Goal: Transaction & Acquisition: Purchase product/service

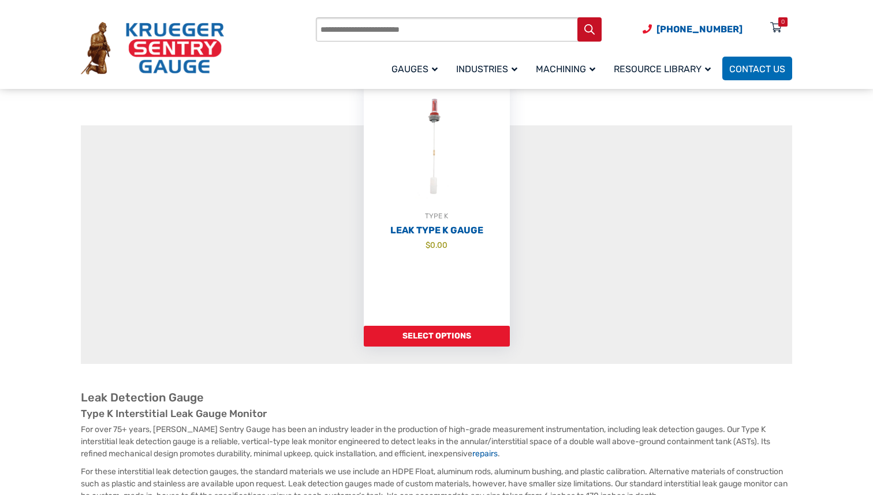
scroll to position [156, 0]
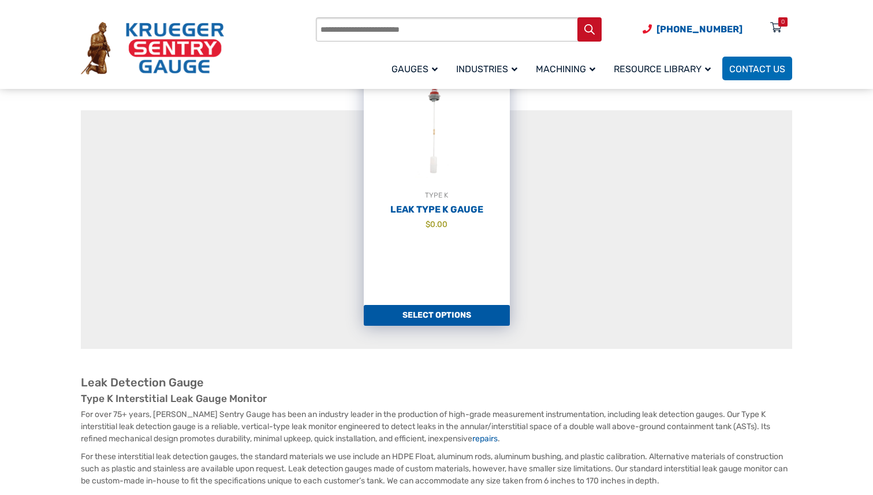
click at [413, 241] on link "TYPE K Leak Type K Gauge $ 0.00" at bounding box center [437, 183] width 146 height 242
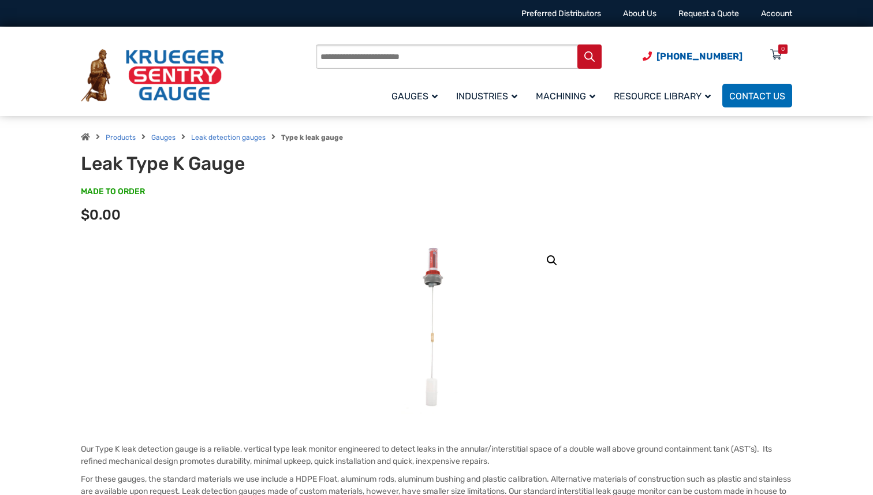
click at [170, 169] on h1 "Leak Type K Gauge" at bounding box center [223, 163] width 285 height 22
click at [195, 171] on h1 "Leak Type K Gauge" at bounding box center [223, 163] width 285 height 22
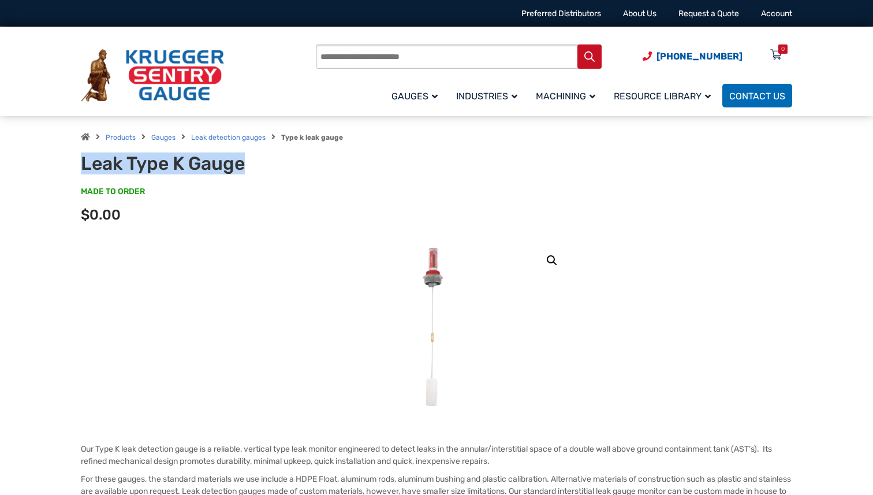
click at [195, 171] on h1 "Leak Type K Gauge" at bounding box center [223, 163] width 285 height 22
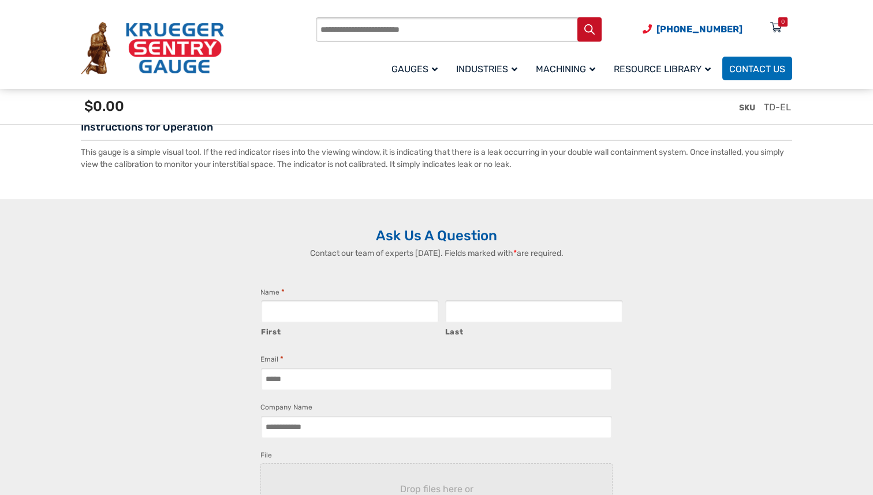
scroll to position [1929, 0]
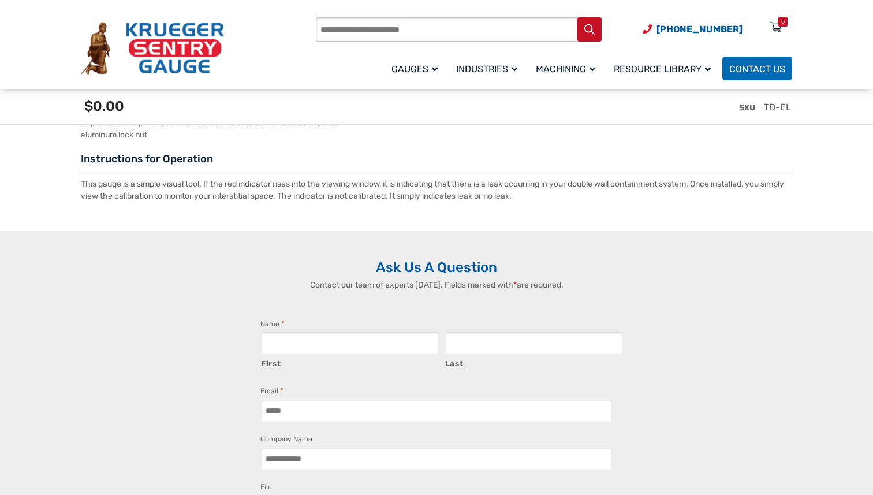
click at [442, 335] on span "Last" at bounding box center [532, 352] width 183 height 43
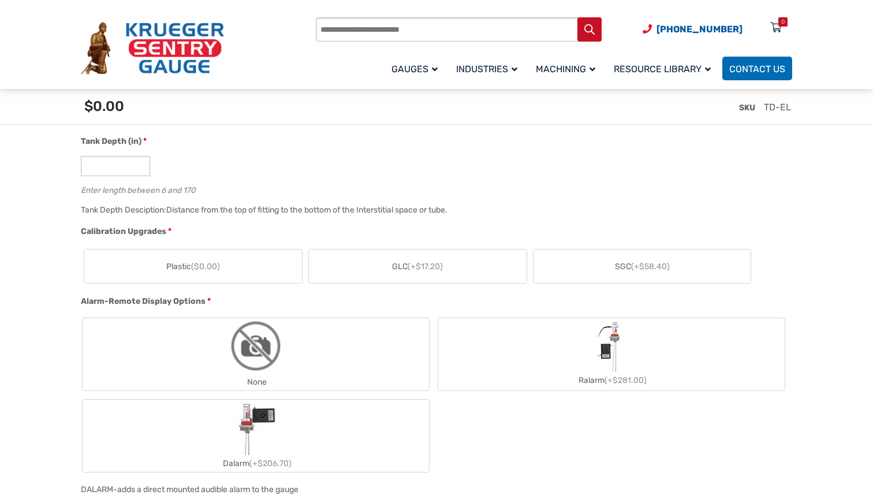
scroll to position [634, 0]
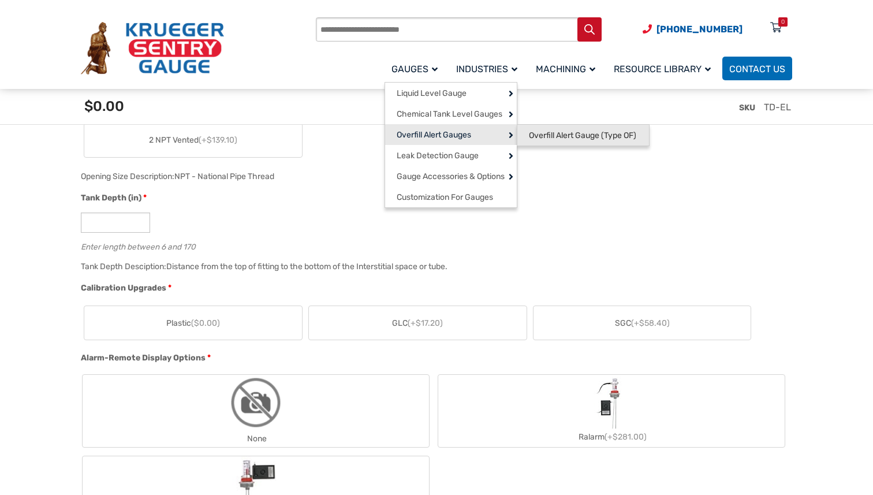
click at [553, 141] on span "Overfill Alert Gauge (Type OF)" at bounding box center [582, 135] width 107 height 10
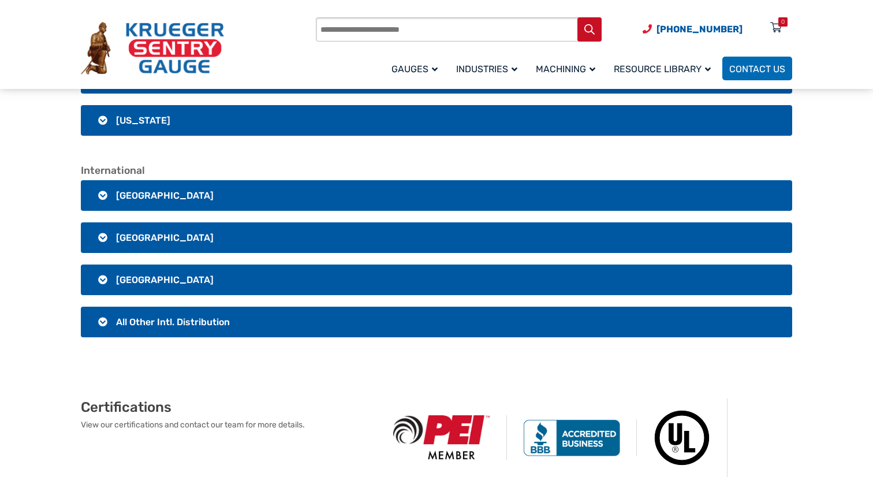
scroll to position [2172, 0]
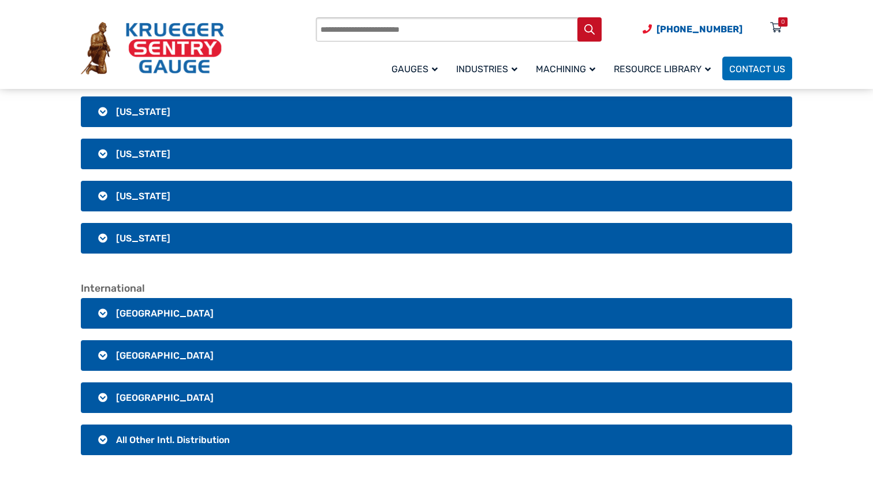
click at [129, 308] on span "[GEOGRAPHIC_DATA]" at bounding box center [165, 313] width 98 height 11
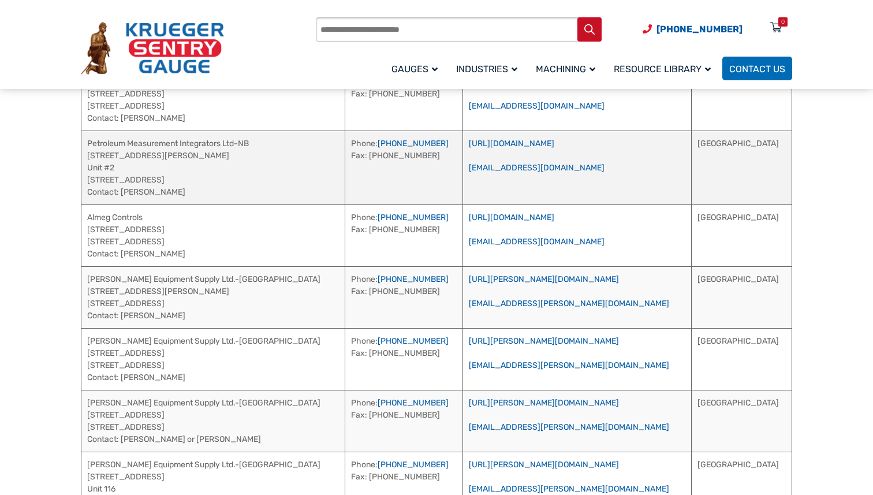
scroll to position [2470, 0]
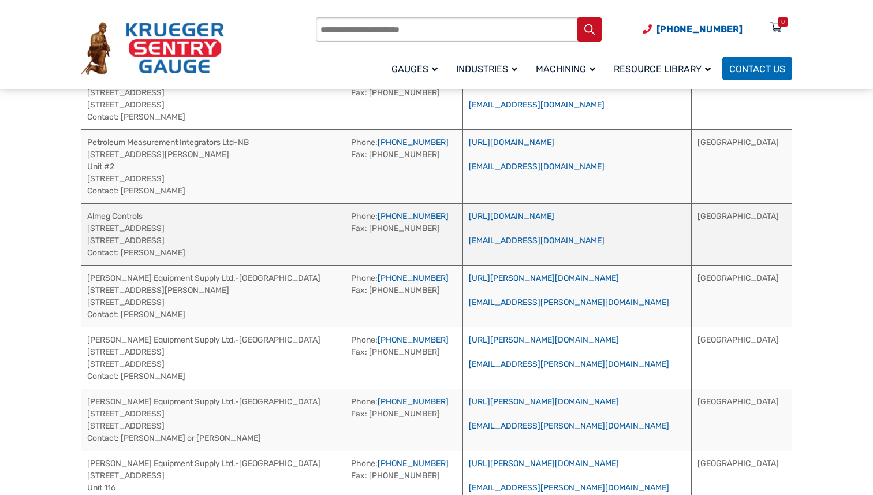
click at [173, 235] on td "Almeg Controls 3670 B Highway 518 West Sprucedale, Ontario, Ca P0A 1Y0 Contact:…" at bounding box center [213, 234] width 264 height 62
drag, startPoint x: 218, startPoint y: 227, endPoint x: 87, endPoint y: 212, distance: 132.4
click at [87, 212] on td "Almeg Controls 3670 B Highway 518 West Sprucedale, Ontario, Ca P0A 1Y0 Contact:…" at bounding box center [213, 234] width 264 height 62
copy td "3670 B Highway 518 West Sprucedale, Ontario, Ca P0A 1Y0"
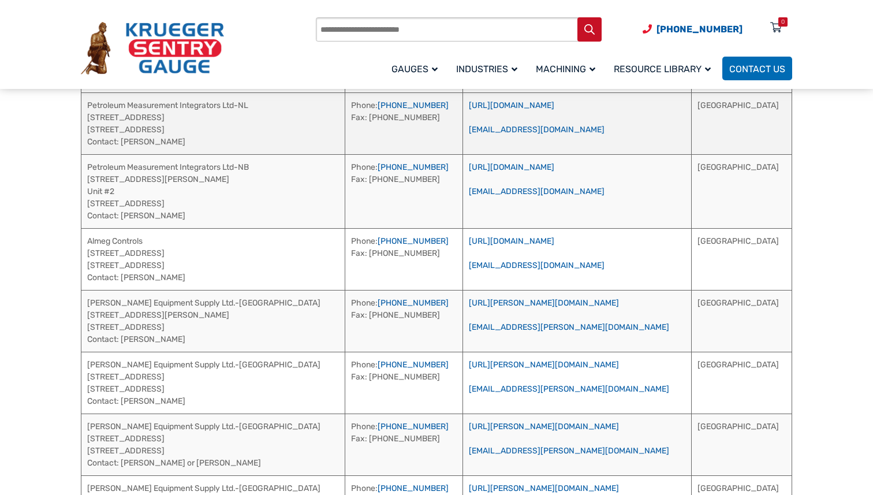
scroll to position [2469, 0]
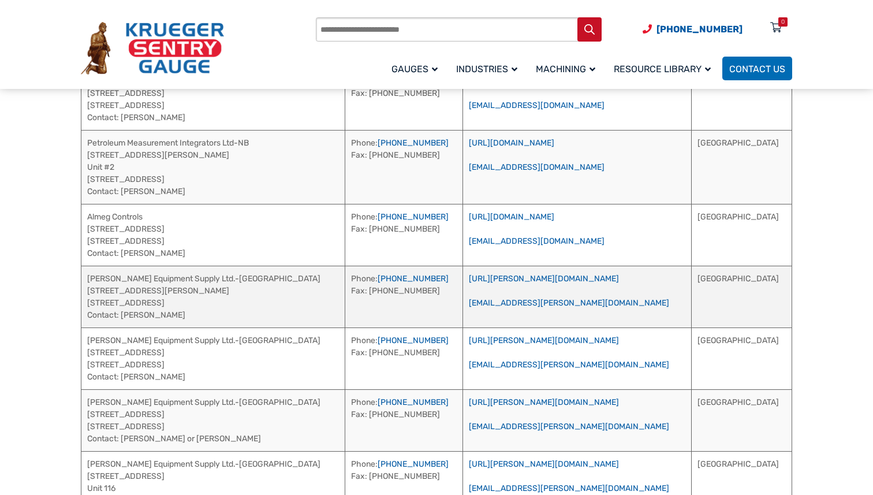
drag, startPoint x: 184, startPoint y: 286, endPoint x: 88, endPoint y: 275, distance: 97.0
click at [88, 275] on td "Keller Equipment Supply Ltd.-Winnipeg 212 Hutchings St Winnipeg, MB, Ca R2X 2Y2…" at bounding box center [213, 296] width 264 height 62
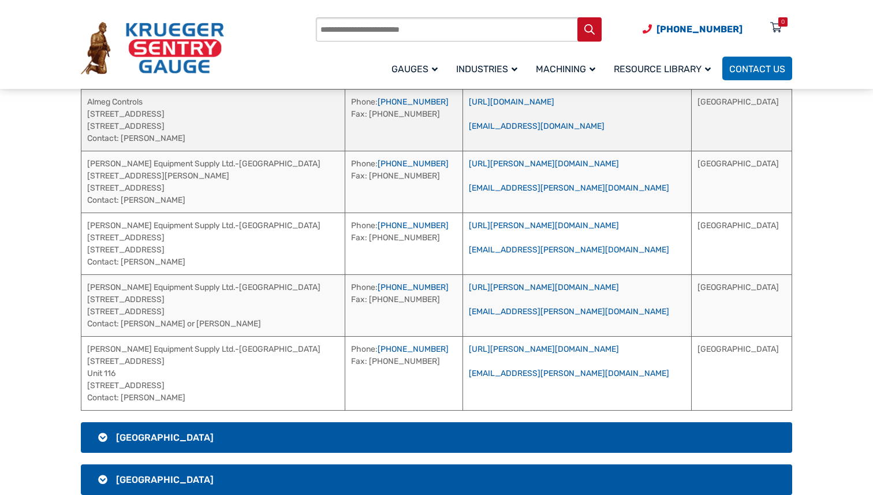
scroll to position [2587, 0]
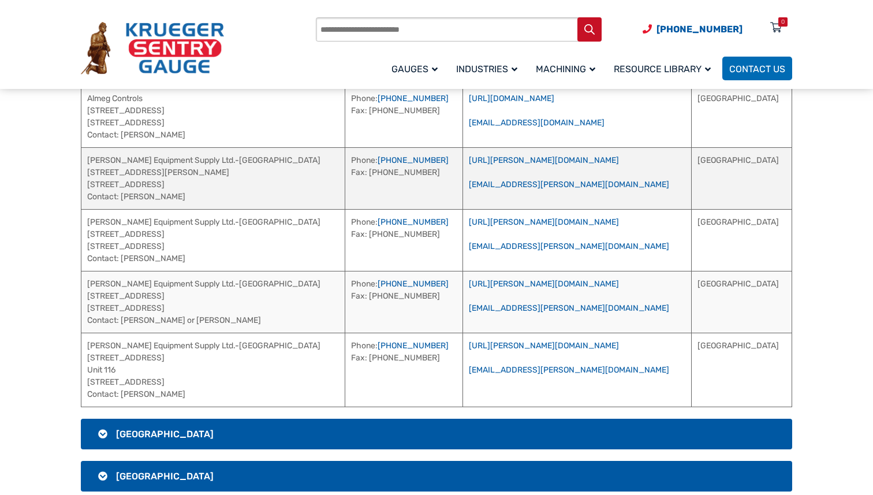
drag, startPoint x: 195, startPoint y: 227, endPoint x: 149, endPoint y: 152, distance: 88.1
click at [149, 152] on tbody "Petroleum Measurement Integrators Ltd-NL 26 Old Placentia Road Mount Pearl, NL,…" at bounding box center [436, 178] width 710 height 457
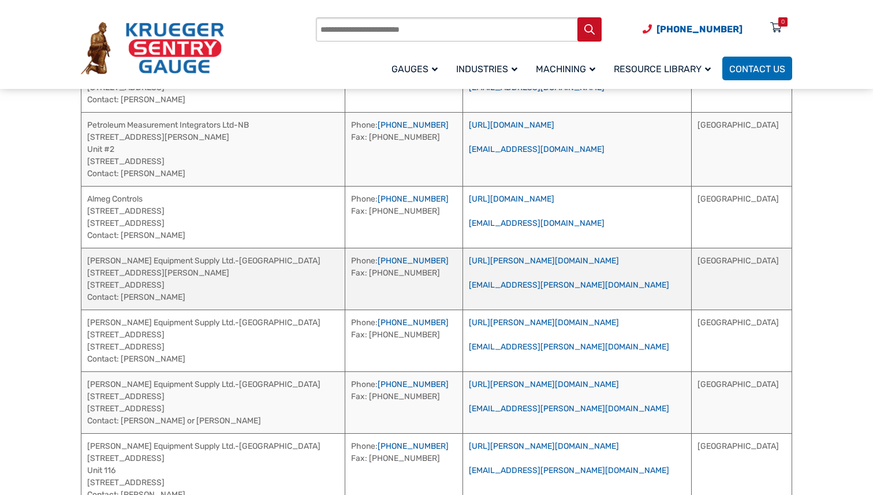
scroll to position [2532, 0]
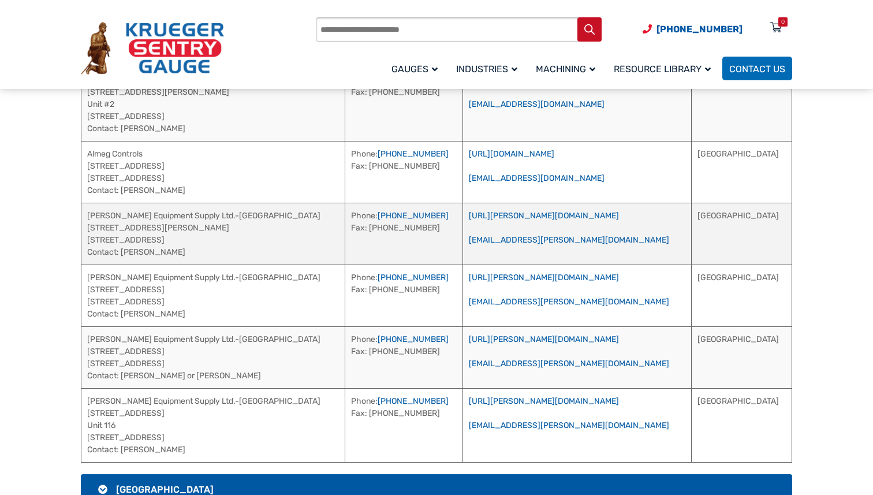
drag, startPoint x: 130, startPoint y: 208, endPoint x: 185, endPoint y: 225, distance: 56.6
click at [185, 225] on td "Keller Equipment Supply Ltd.-Winnipeg 212 Hutchings St Winnipeg, MB, Ca R2X 2Y2…" at bounding box center [213, 234] width 264 height 62
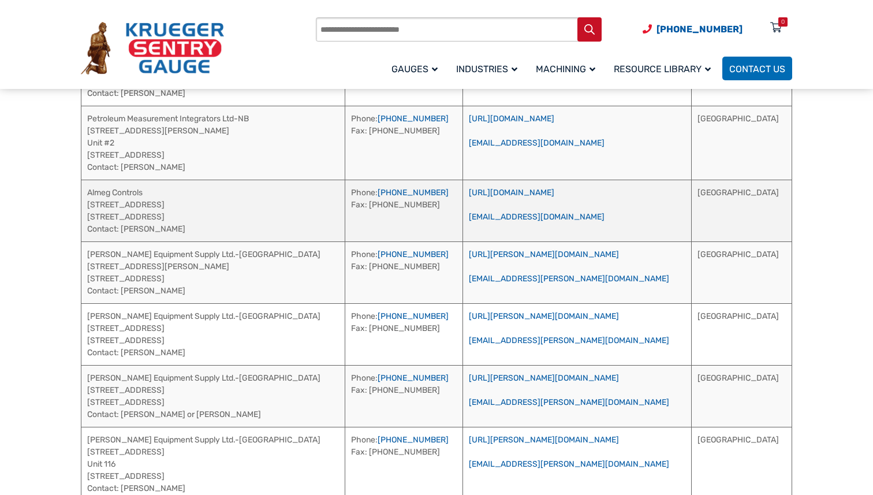
scroll to position [2509, 0]
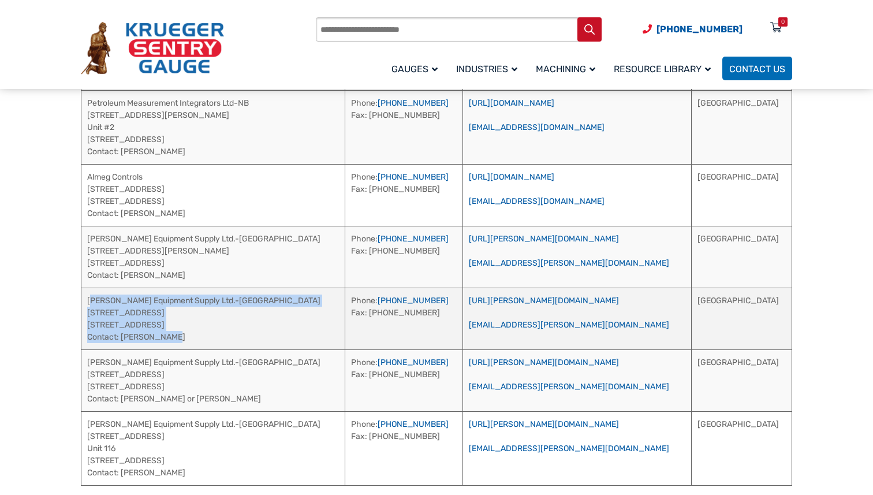
drag, startPoint x: 182, startPoint y: 324, endPoint x: 91, endPoint y: 286, distance: 99.4
click at [91, 287] on td "Keller Equipment Supply Ltd.-Calgary 1228 - 26 Avenue SE Calgary, AB, Ca T2G 5S…" at bounding box center [213, 318] width 264 height 62
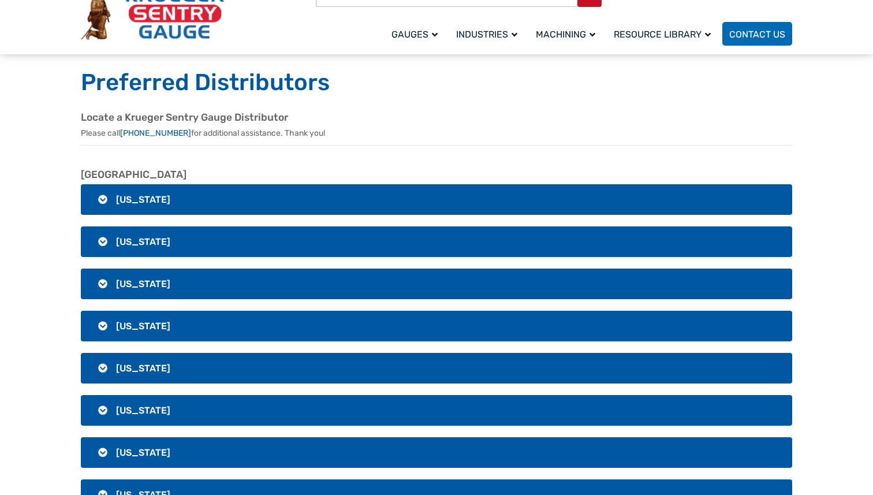
scroll to position [0, 0]
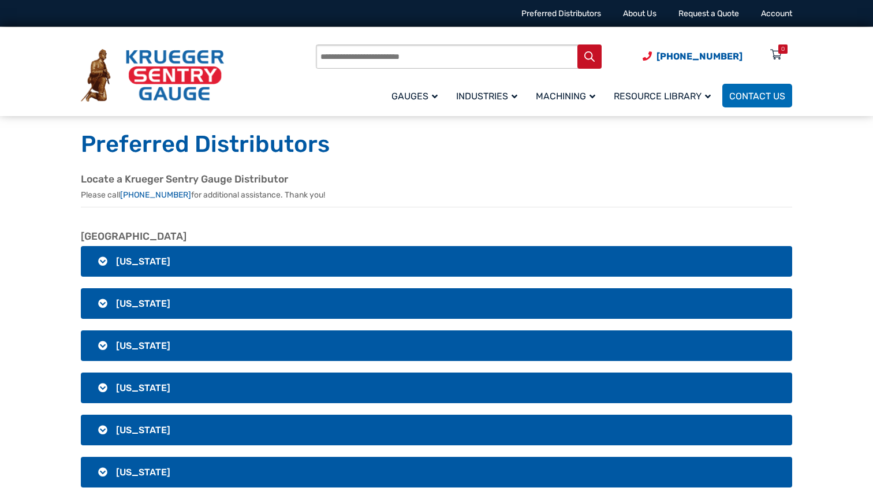
click at [358, 62] on input "Products search" at bounding box center [459, 56] width 286 height 24
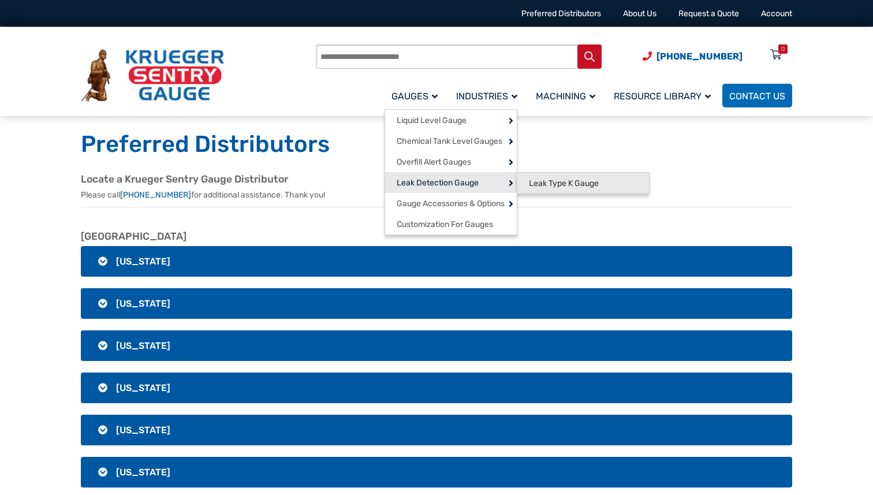
click at [545, 188] on span "Leak Type K Gauge" at bounding box center [564, 183] width 70 height 10
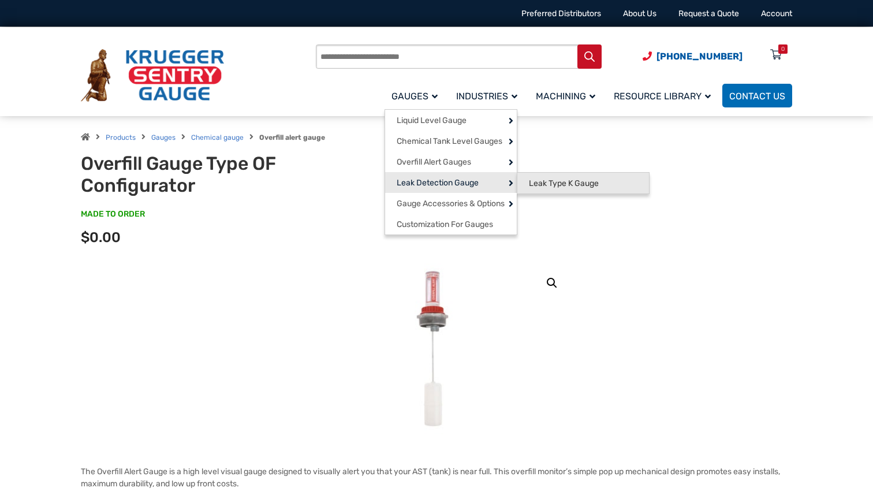
click at [563, 185] on span "Leak Type K Gauge" at bounding box center [564, 183] width 70 height 10
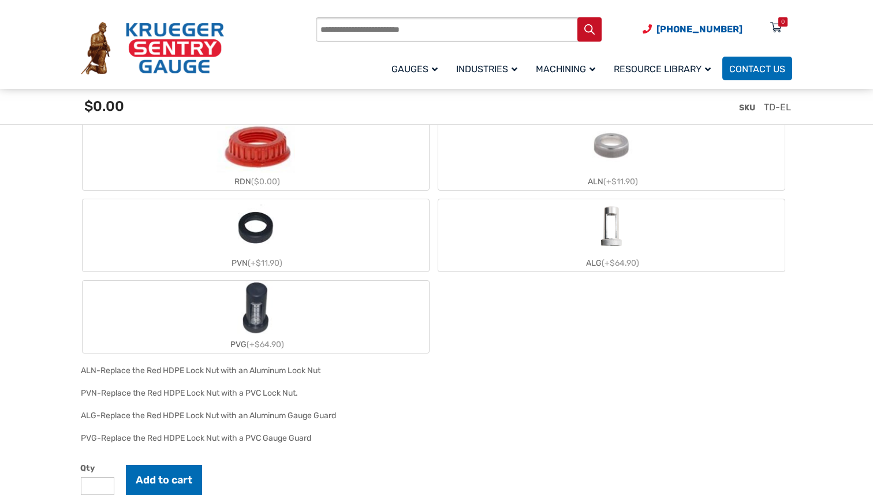
scroll to position [1057, 0]
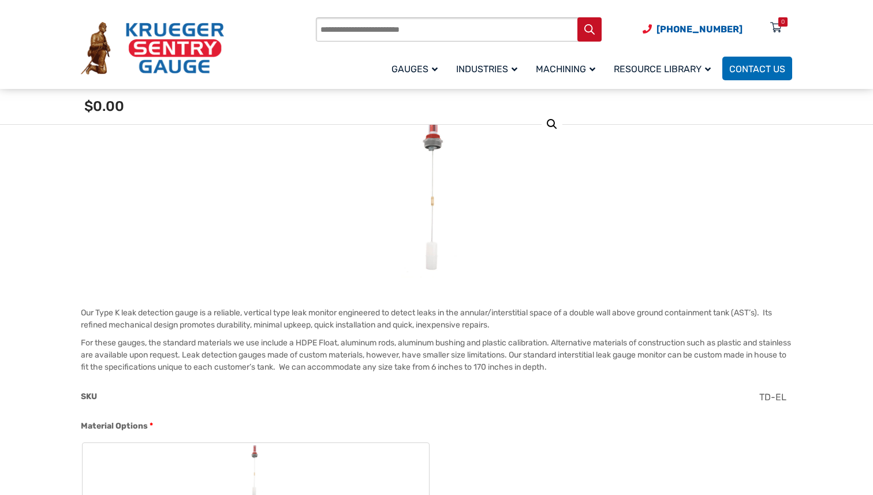
scroll to position [63, 0]
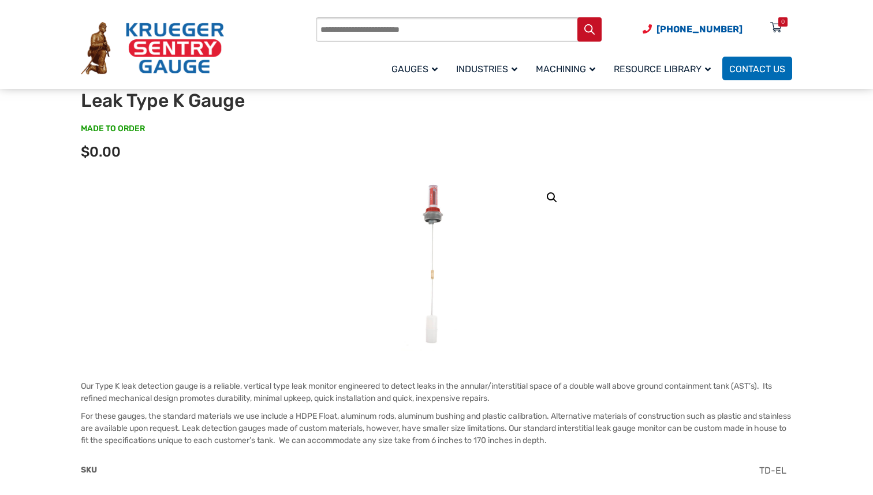
click at [433, 303] on img at bounding box center [436, 264] width 71 height 173
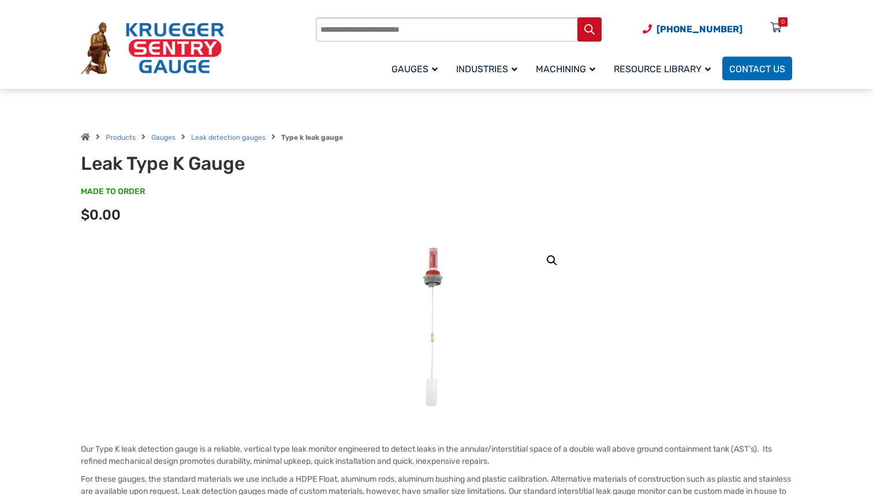
scroll to position [35, 0]
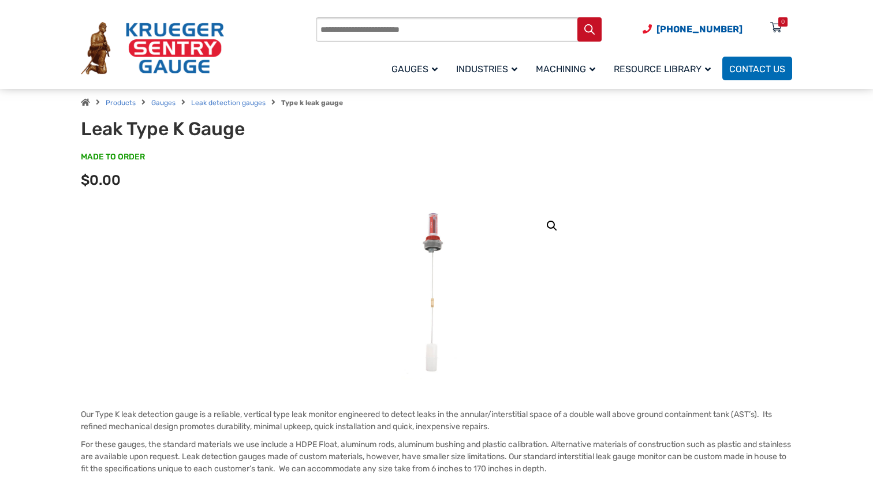
click at [420, 267] on img at bounding box center [436, 292] width 71 height 173
click at [429, 248] on img at bounding box center [436, 292] width 71 height 173
click at [556, 223] on link "🔍" at bounding box center [551, 225] width 21 height 21
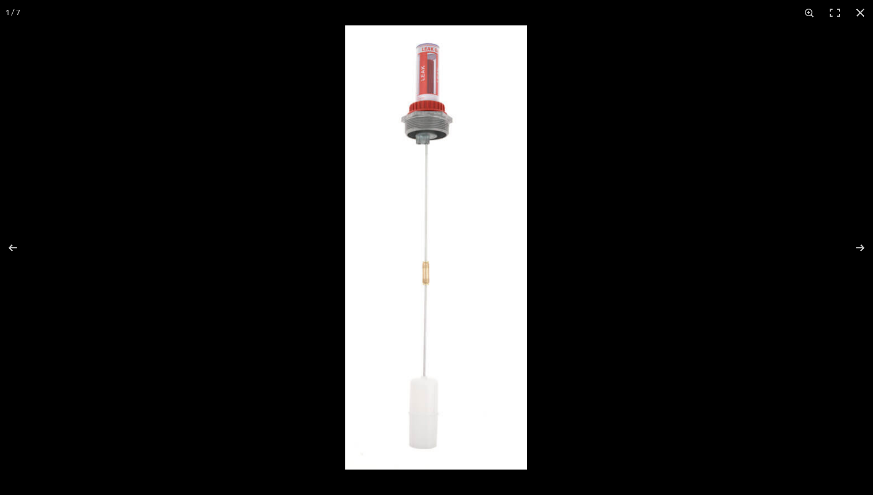
click at [427, 115] on img at bounding box center [436, 247] width 182 height 444
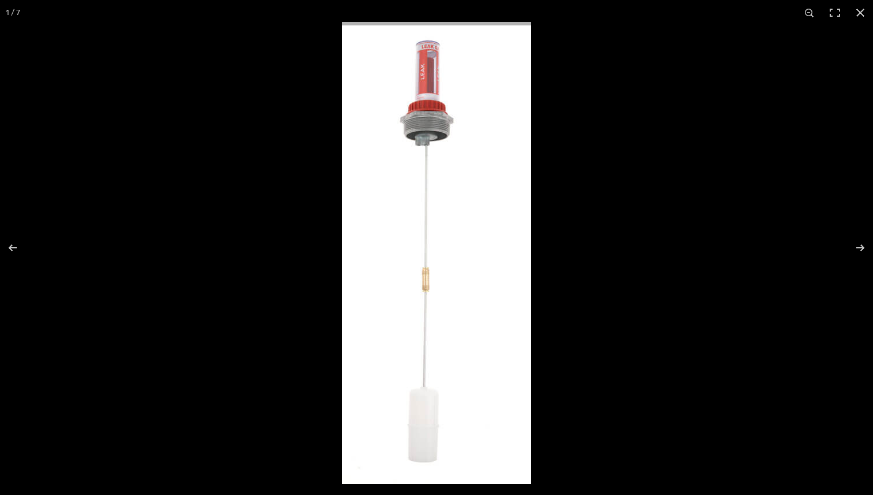
click at [427, 126] on img at bounding box center [436, 253] width 189 height 462
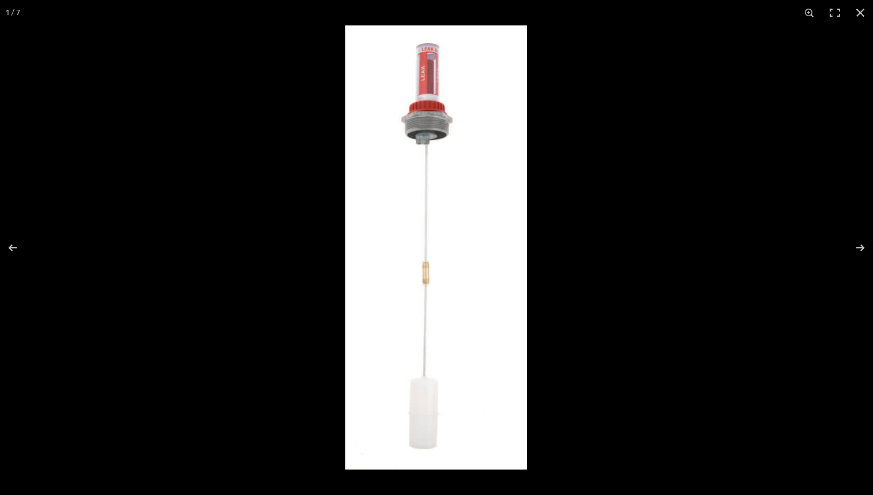
click at [427, 126] on img at bounding box center [436, 247] width 182 height 444
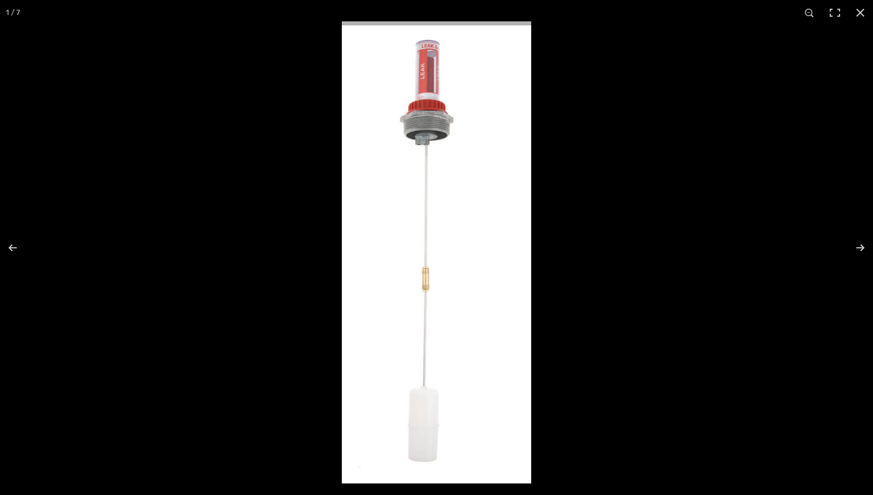
click at [427, 126] on img at bounding box center [436, 252] width 189 height 462
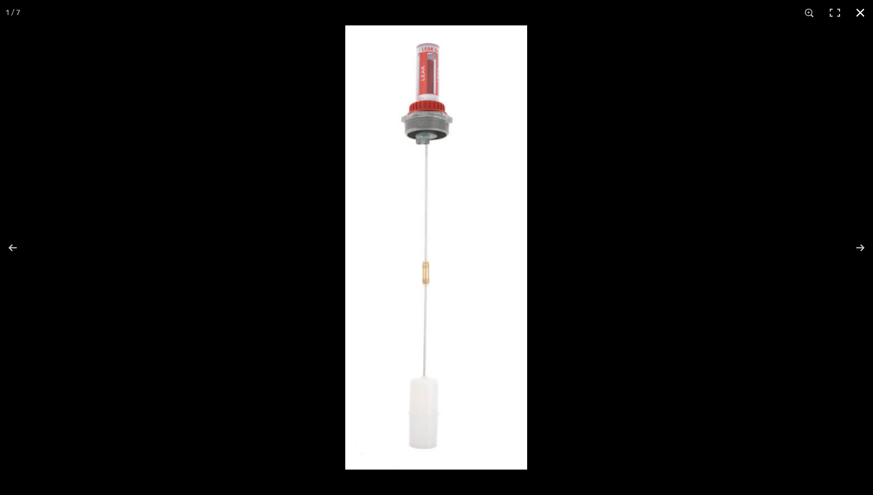
click at [858, 15] on button "Close (Esc)" at bounding box center [859, 12] width 25 height 25
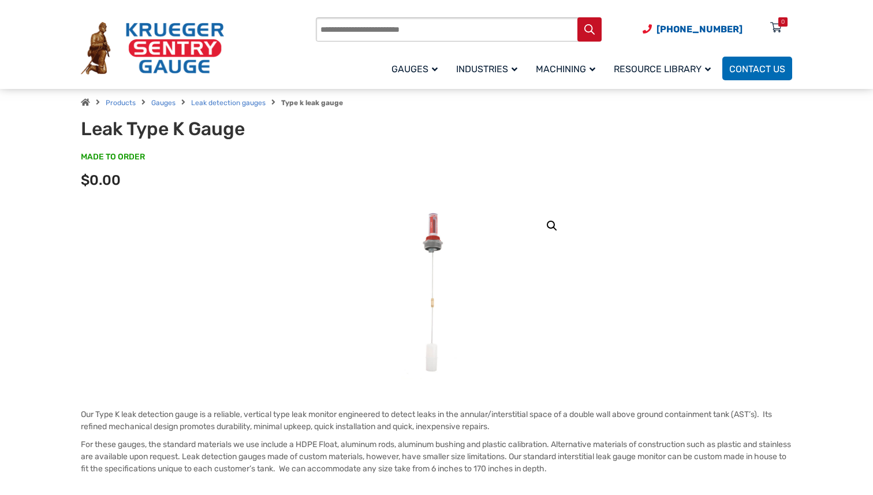
click at [437, 256] on img at bounding box center [436, 292] width 71 height 173
click at [550, 220] on link "🔍" at bounding box center [551, 225] width 21 height 21
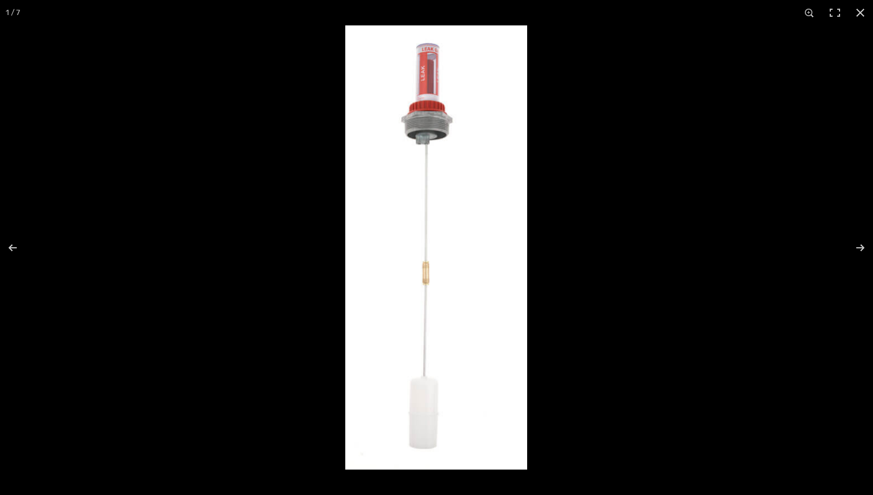
click at [456, 132] on img at bounding box center [436, 247] width 182 height 444
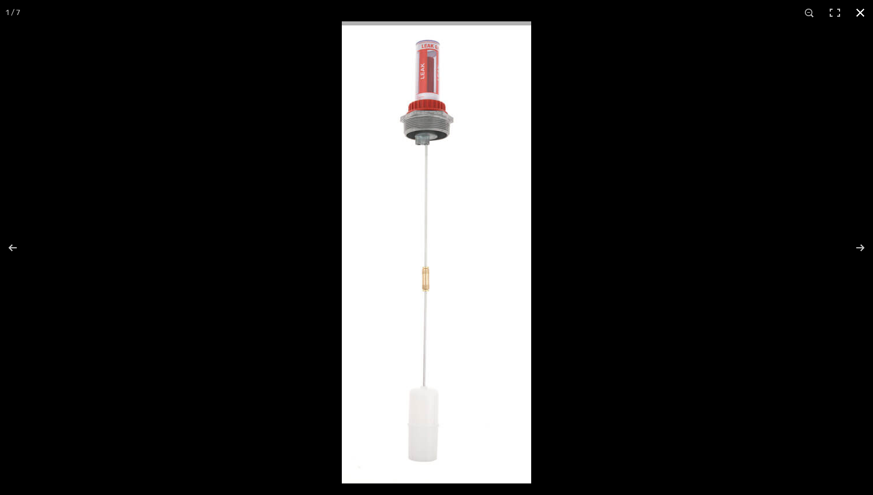
click at [863, 14] on button "Close (Esc)" at bounding box center [859, 12] width 25 height 25
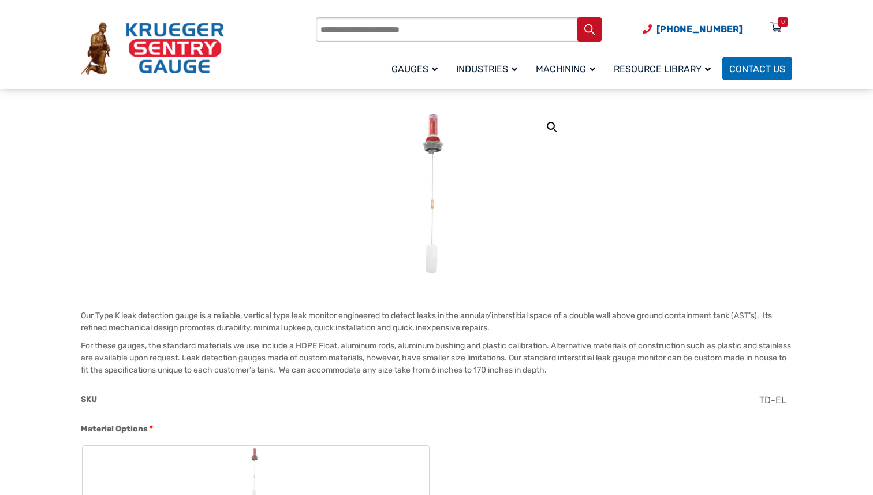
scroll to position [40, 0]
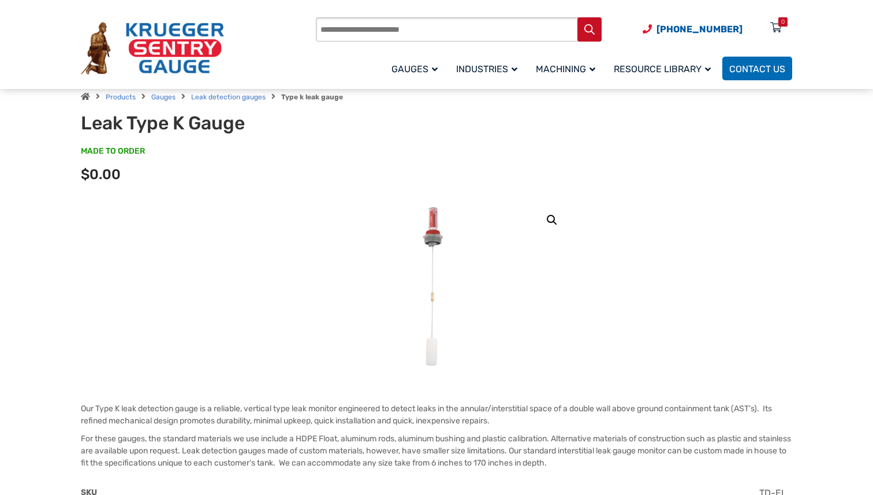
click at [229, 128] on h1 "Leak Type K Gauge" at bounding box center [223, 123] width 285 height 22
copy h1 "Leak Type K Gauge"
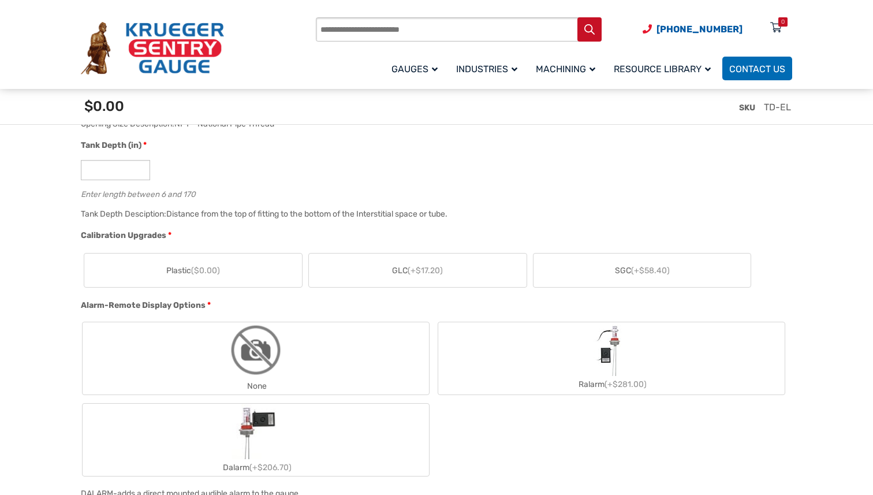
scroll to position [446, 0]
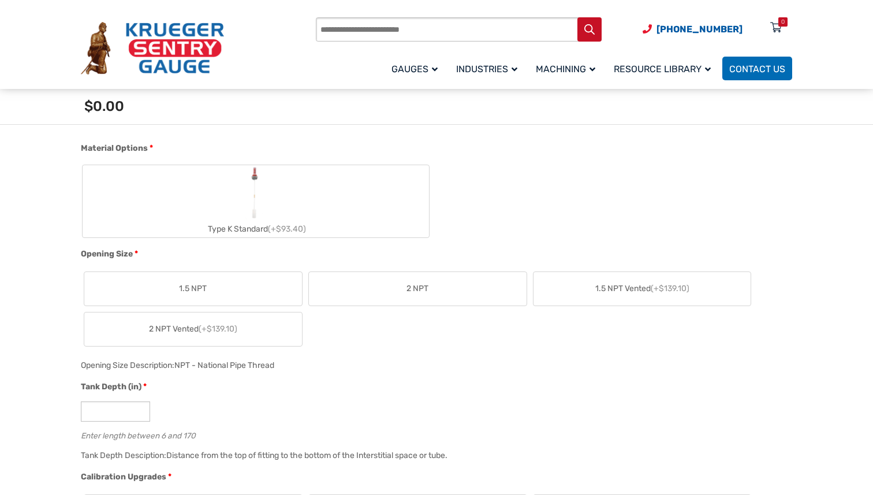
click at [394, 181] on label "Type K Standard (+$93.40)" at bounding box center [256, 201] width 346 height 72
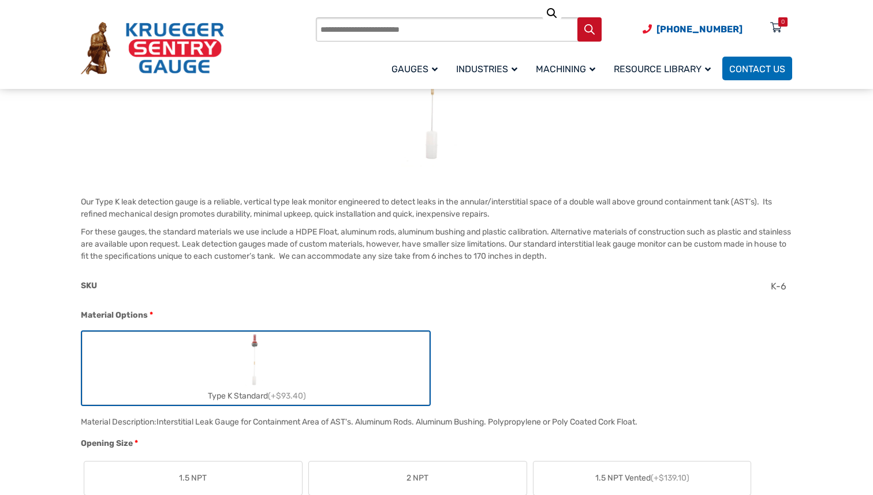
scroll to position [0, 0]
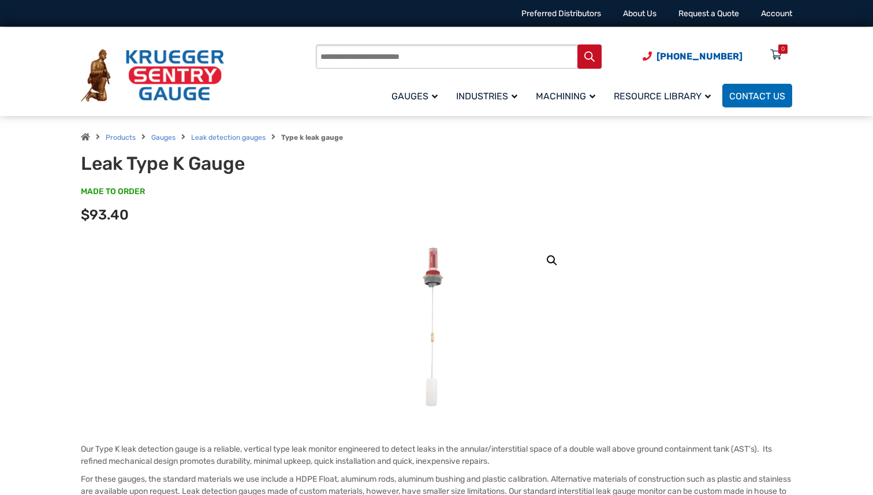
click at [222, 170] on h1 "Leak Type K Gauge" at bounding box center [223, 163] width 285 height 22
click at [432, 265] on img at bounding box center [436, 327] width 71 height 173
click at [508, 296] on link at bounding box center [436, 327] width 270 height 173
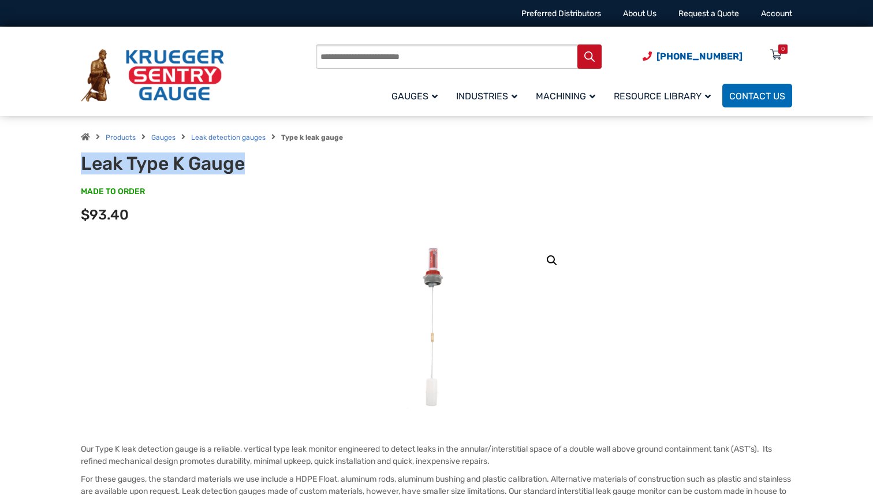
click at [546, 261] on link "🔍" at bounding box center [551, 260] width 21 height 21
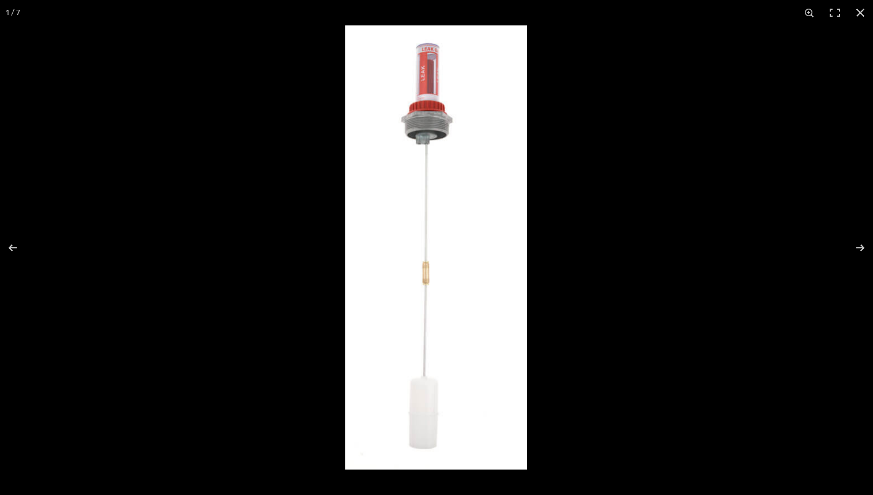
click at [435, 188] on img at bounding box center [436, 247] width 182 height 444
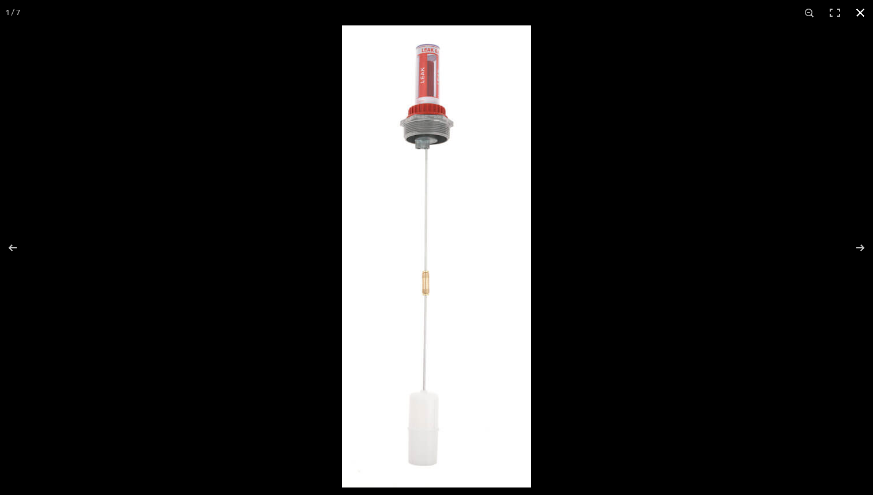
click at [866, 16] on button "Close (Esc)" at bounding box center [859, 12] width 25 height 25
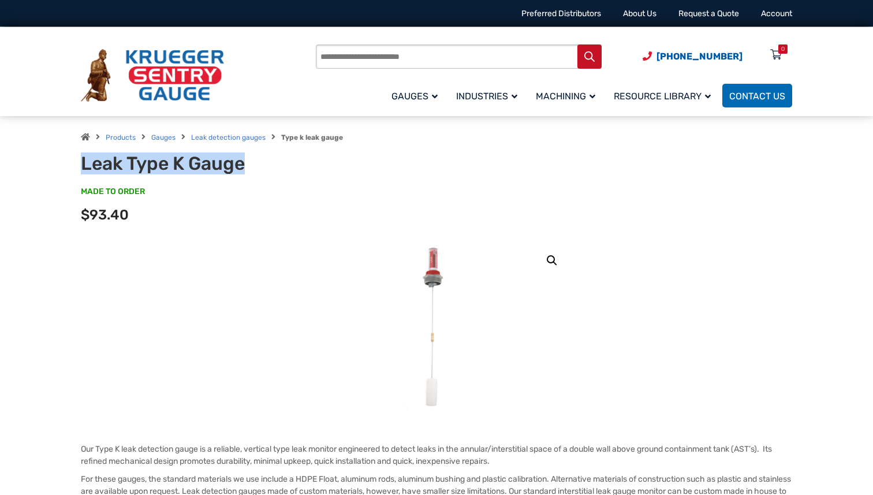
click at [292, 154] on h1 "Leak Type K Gauge" at bounding box center [223, 163] width 285 height 22
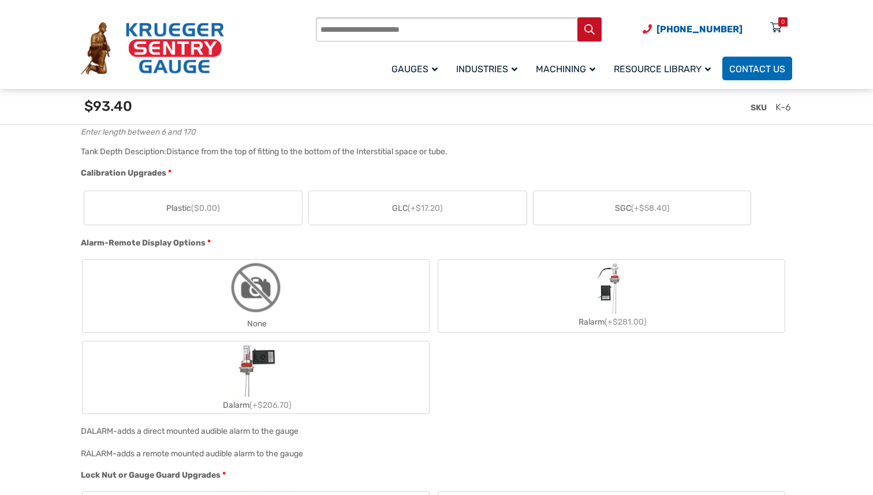
scroll to position [788, 0]
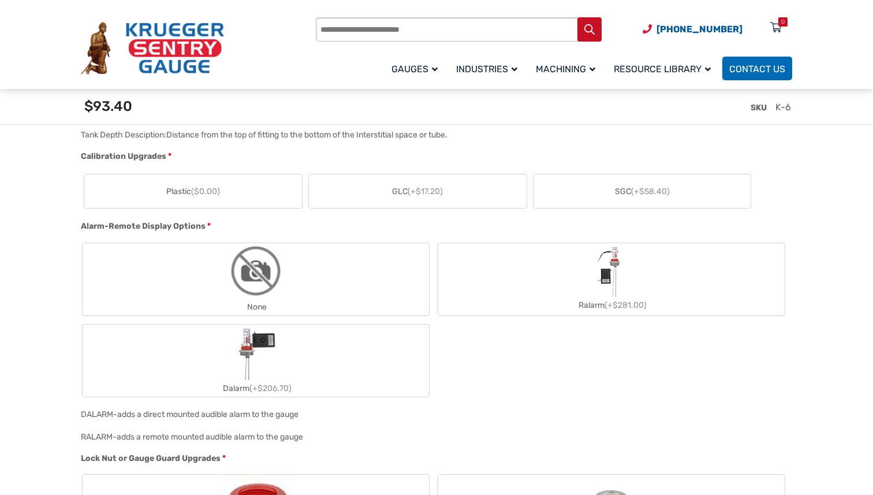
click at [174, 229] on span "Alarm-Remote Display Options" at bounding box center [143, 226] width 125 height 10
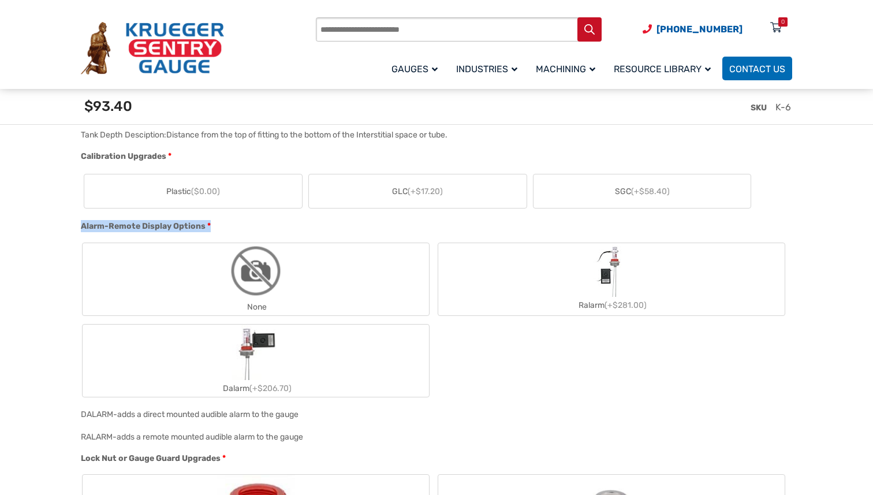
click at [174, 229] on span "Alarm-Remote Display Options" at bounding box center [143, 226] width 125 height 10
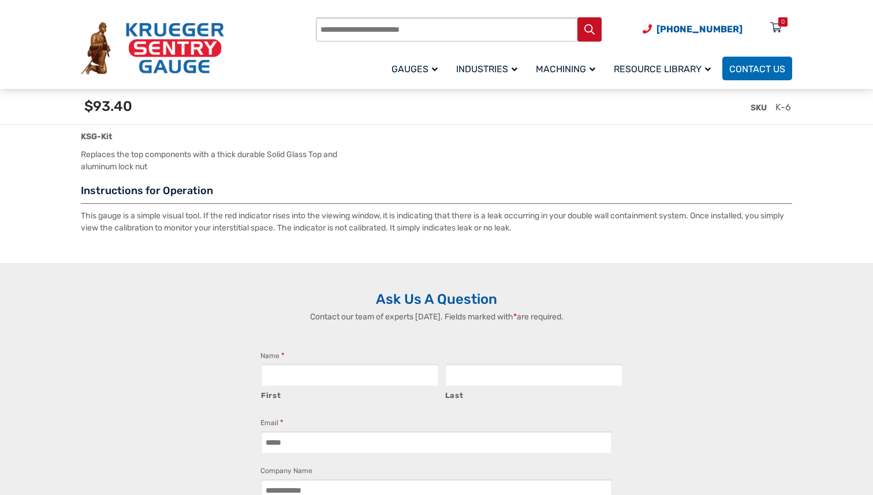
scroll to position [1873, 0]
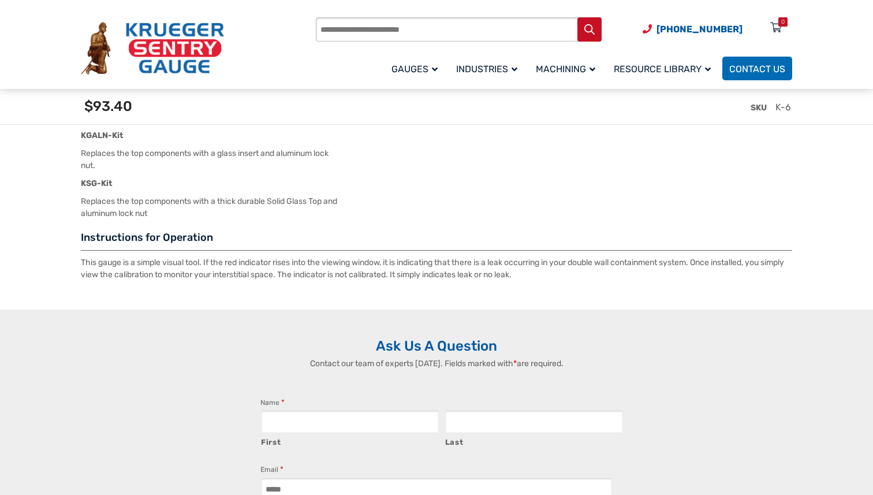
click at [431, 278] on p "This gauge is a simple visual tool. If the red indicator rises into the viewing…" at bounding box center [436, 268] width 711 height 24
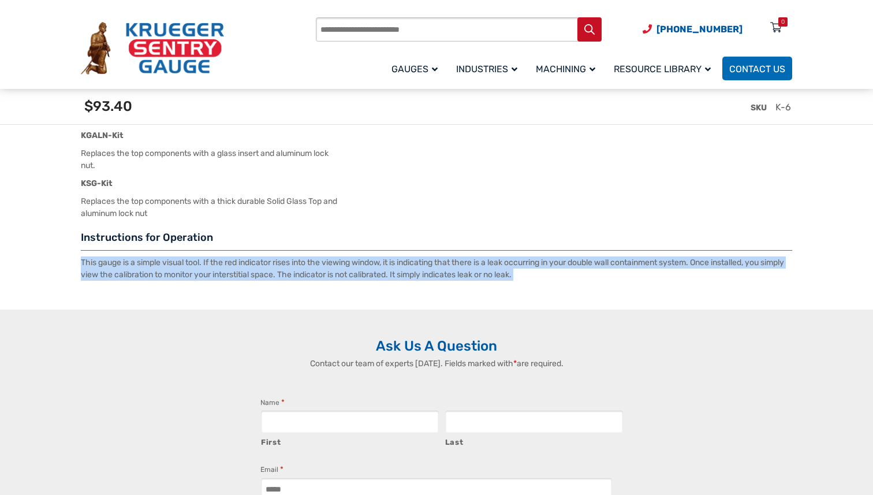
click at [431, 278] on p "This gauge is a simple visual tool. If the red indicator rises into the viewing…" at bounding box center [436, 268] width 711 height 24
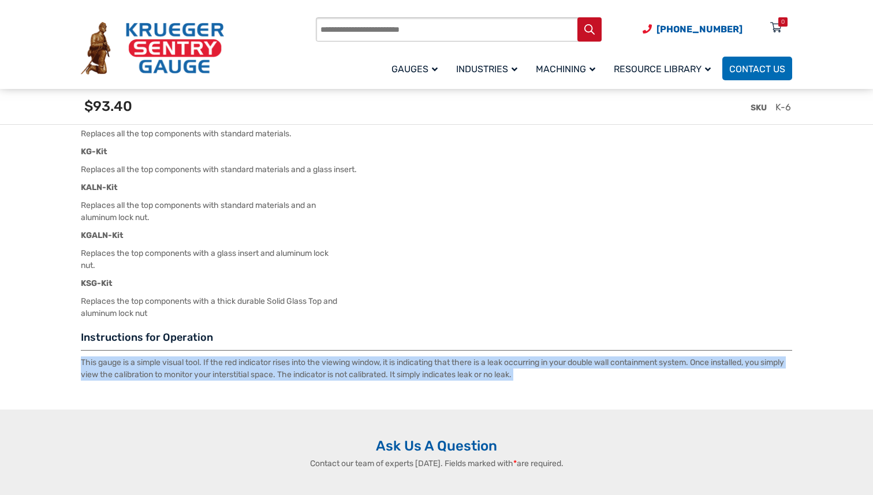
scroll to position [1766, 0]
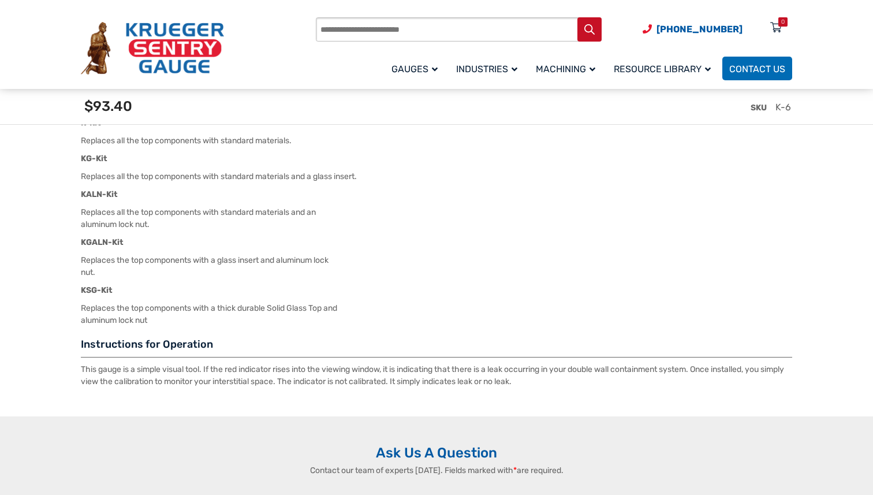
click at [431, 278] on p "Replaces the top components with a glass insert and aluminum lock nut." at bounding box center [436, 266] width 711 height 24
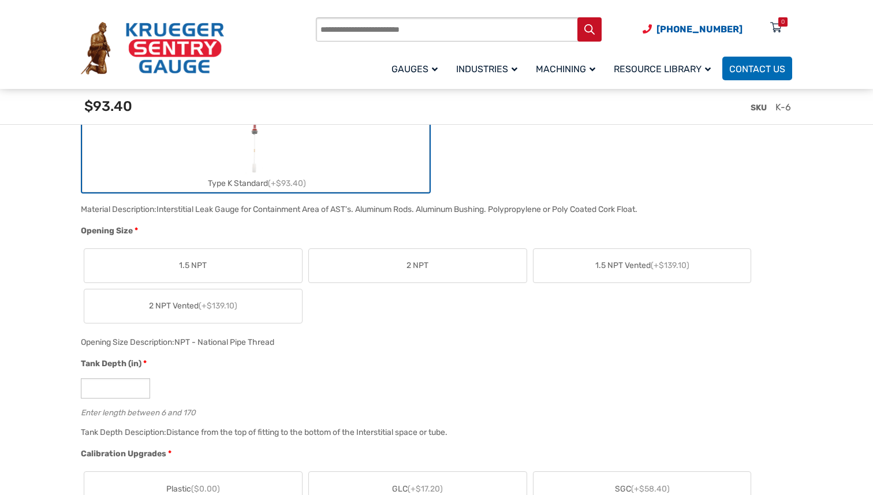
scroll to position [489, 0]
click at [404, 281] on label "2 NPT" at bounding box center [418, 266] width 218 height 33
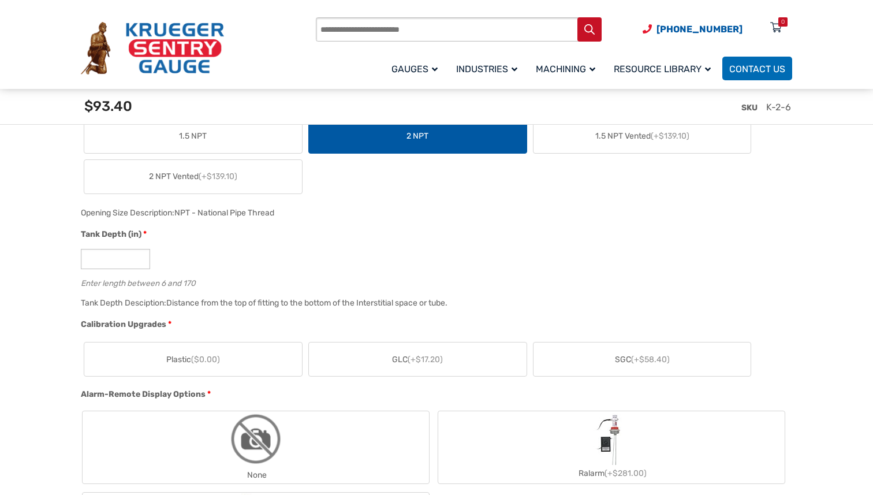
scroll to position [619, 0]
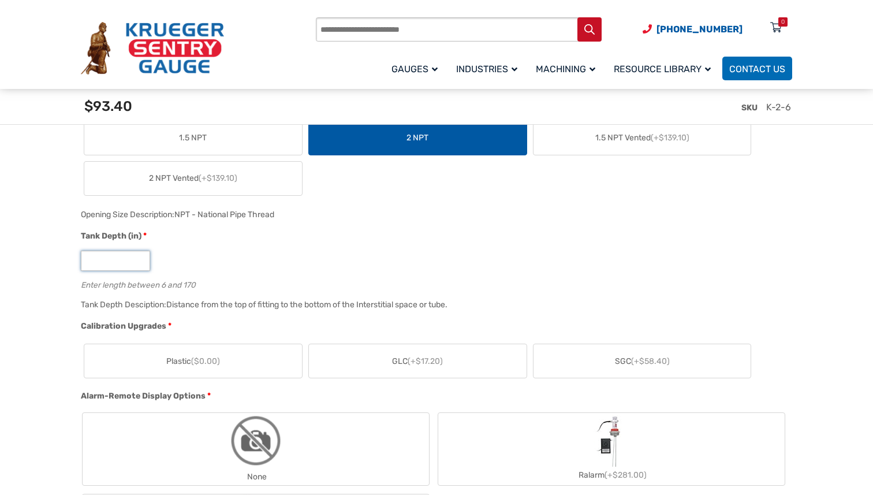
click at [123, 258] on input "*" at bounding box center [115, 260] width 69 height 20
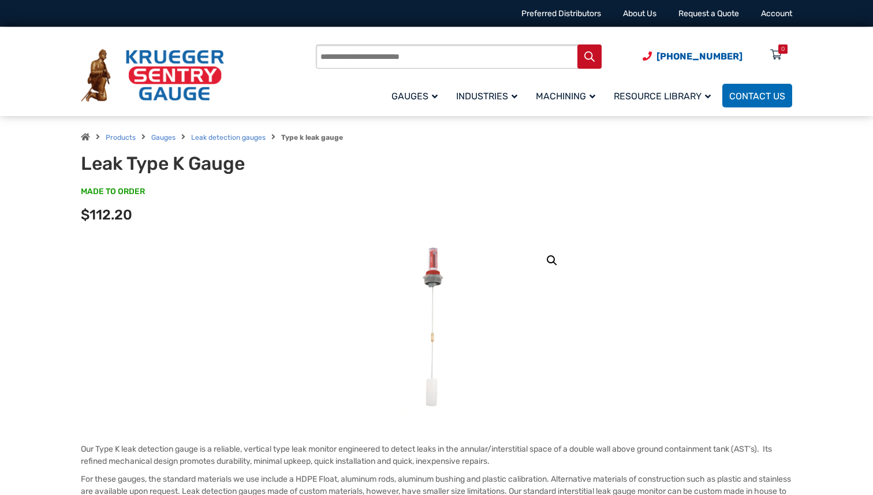
scroll to position [71, 0]
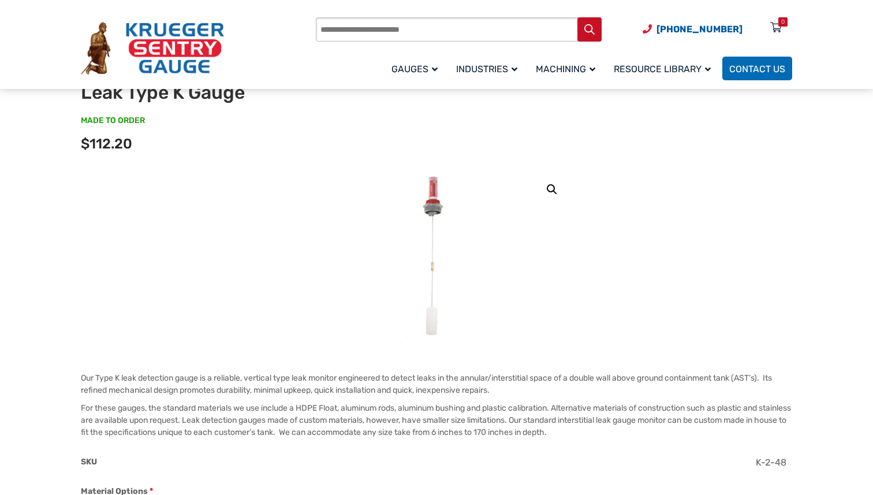
type input "**"
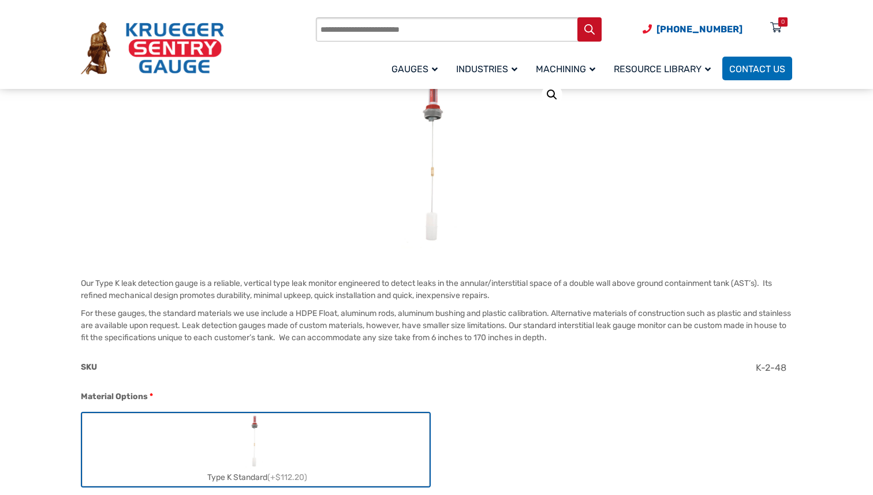
scroll to position [73, 0]
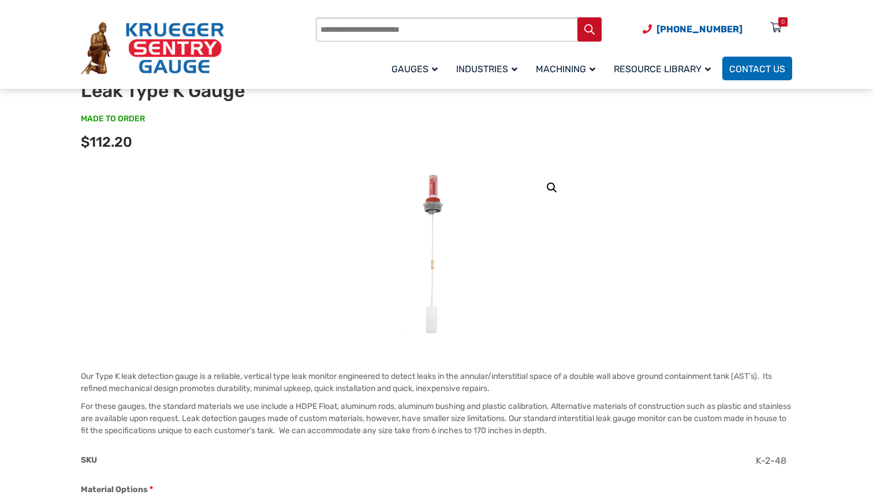
click at [429, 237] on img at bounding box center [436, 254] width 71 height 173
click at [449, 303] on img at bounding box center [436, 254] width 71 height 173
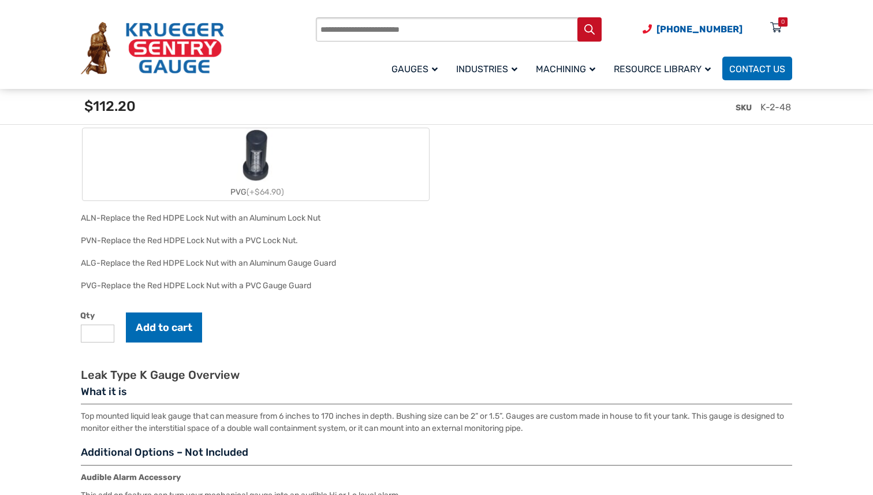
scroll to position [1342, 0]
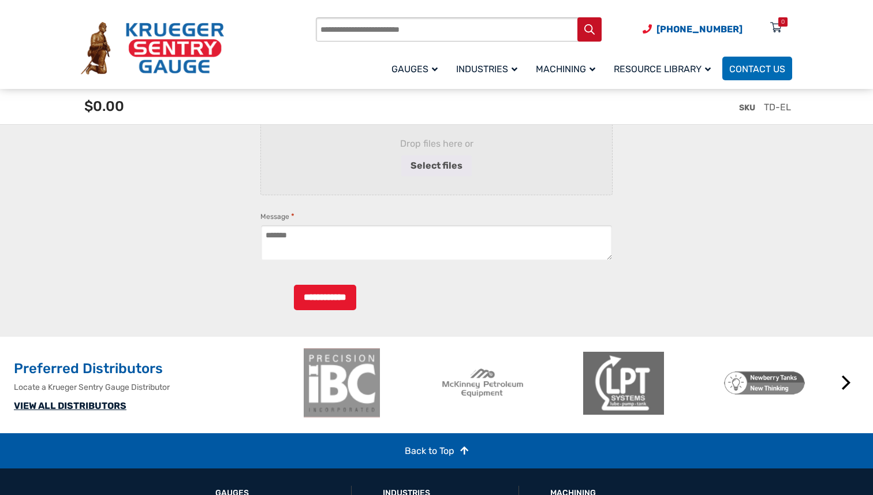
scroll to position [2452, 0]
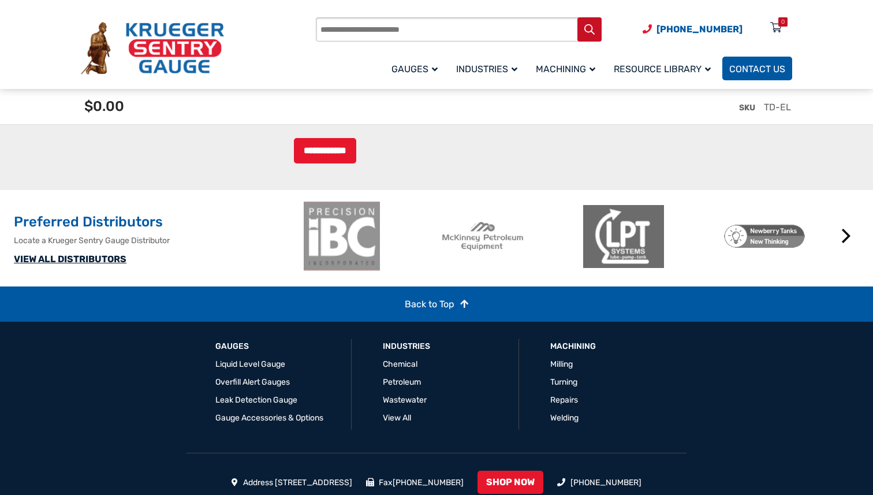
click at [762, 70] on span "Contact Us" at bounding box center [757, 68] width 56 height 11
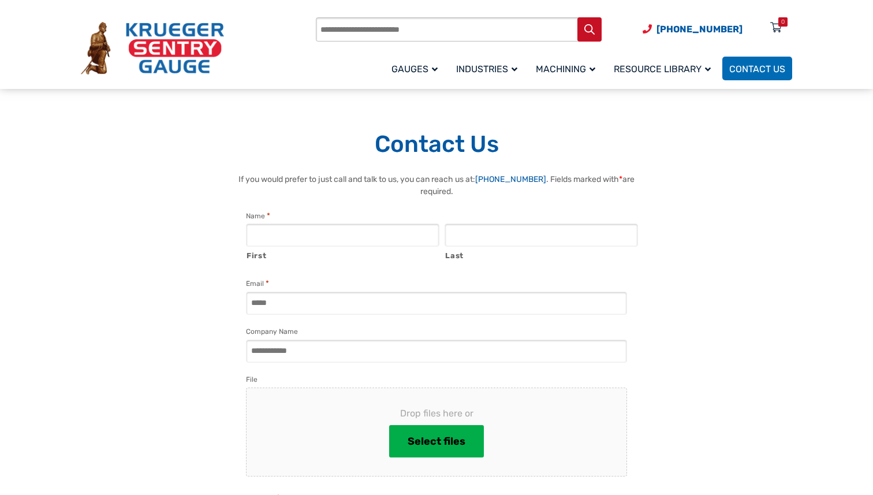
scroll to position [855, 0]
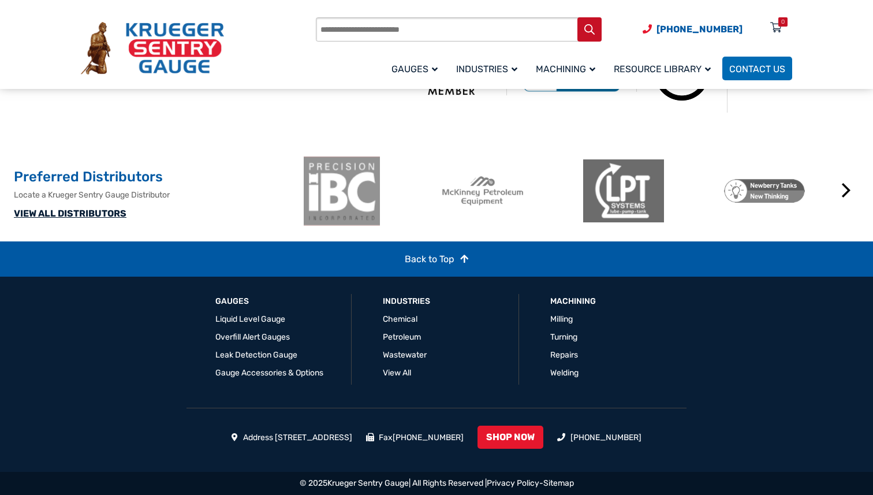
click at [78, 214] on link "VIEW ALL DISTRIBUTORS" at bounding box center [70, 213] width 113 height 11
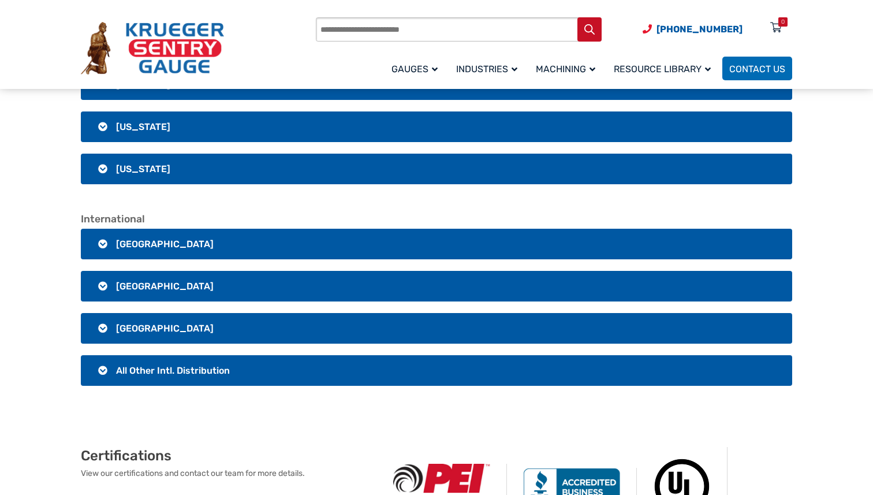
scroll to position [2265, 0]
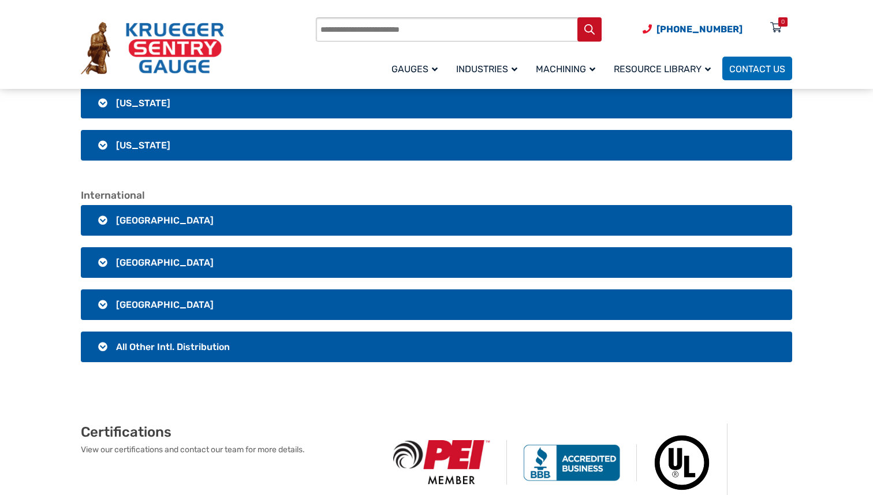
click at [132, 215] on span "[GEOGRAPHIC_DATA]" at bounding box center [165, 220] width 98 height 11
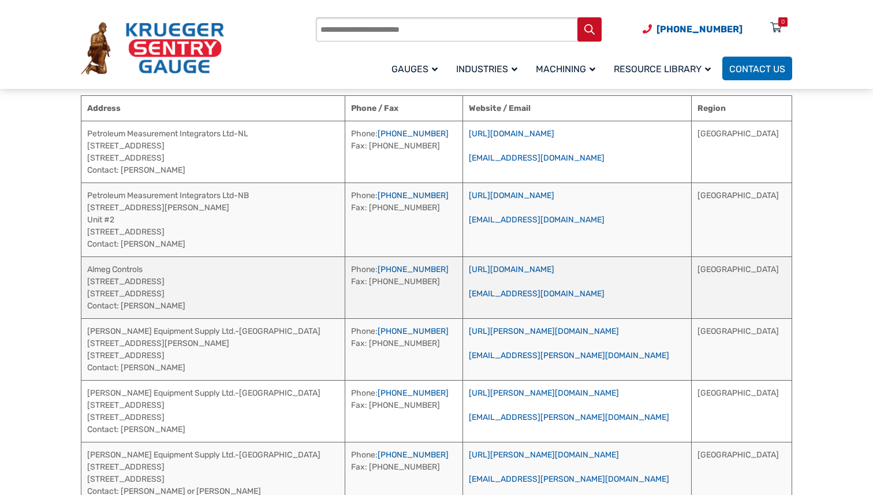
scroll to position [2411, 0]
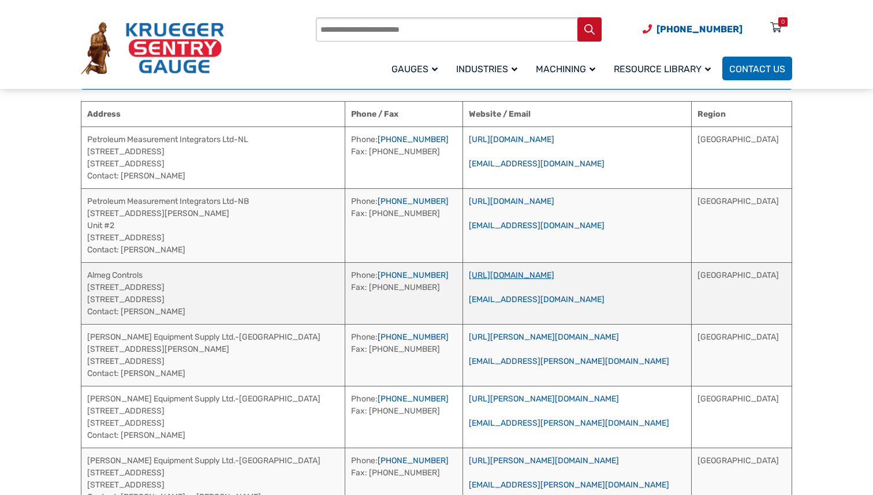
click at [554, 270] on link "[URL][DOMAIN_NAME]" at bounding box center [511, 275] width 85 height 10
